Goal: Navigation & Orientation: Find specific page/section

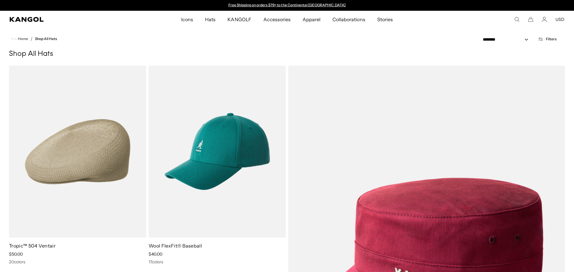
click at [449, 42] on div "Close dialog Enter your email to unlock 15% OFF your first order *Excludes sele…" at bounding box center [287, 136] width 574 height 272
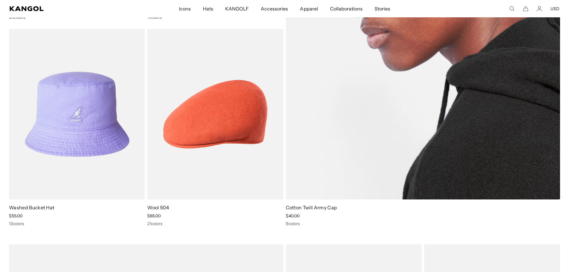
scroll to position [247, 0]
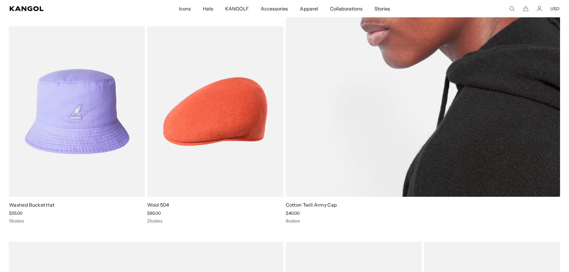
drag, startPoint x: 387, startPoint y: 80, endPoint x: 388, endPoint y: 71, distance: 9.6
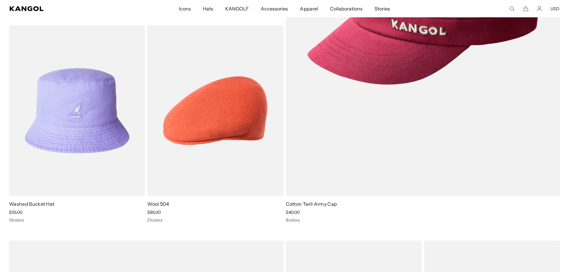
scroll to position [0, 0]
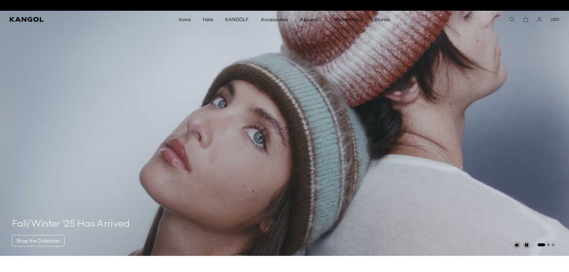
scroll to position [0, 123]
drag, startPoint x: 493, startPoint y: 98, endPoint x: 302, endPoint y: 35, distance: 201.5
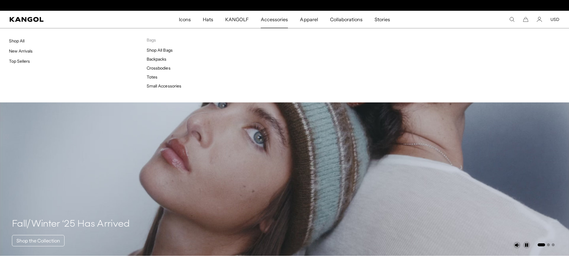
scroll to position [0, 0]
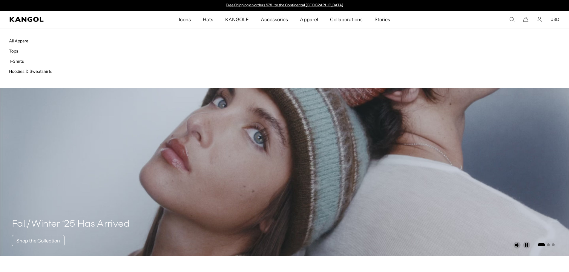
click at [24, 42] on link "All Apparel" at bounding box center [19, 40] width 20 height 5
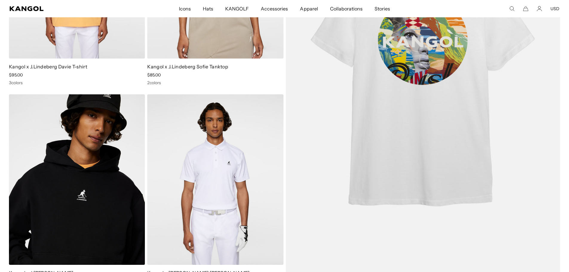
drag, startPoint x: 318, startPoint y: 32, endPoint x: 262, endPoint y: -36, distance: 88.3
